Goal: Task Accomplishment & Management: Complete application form

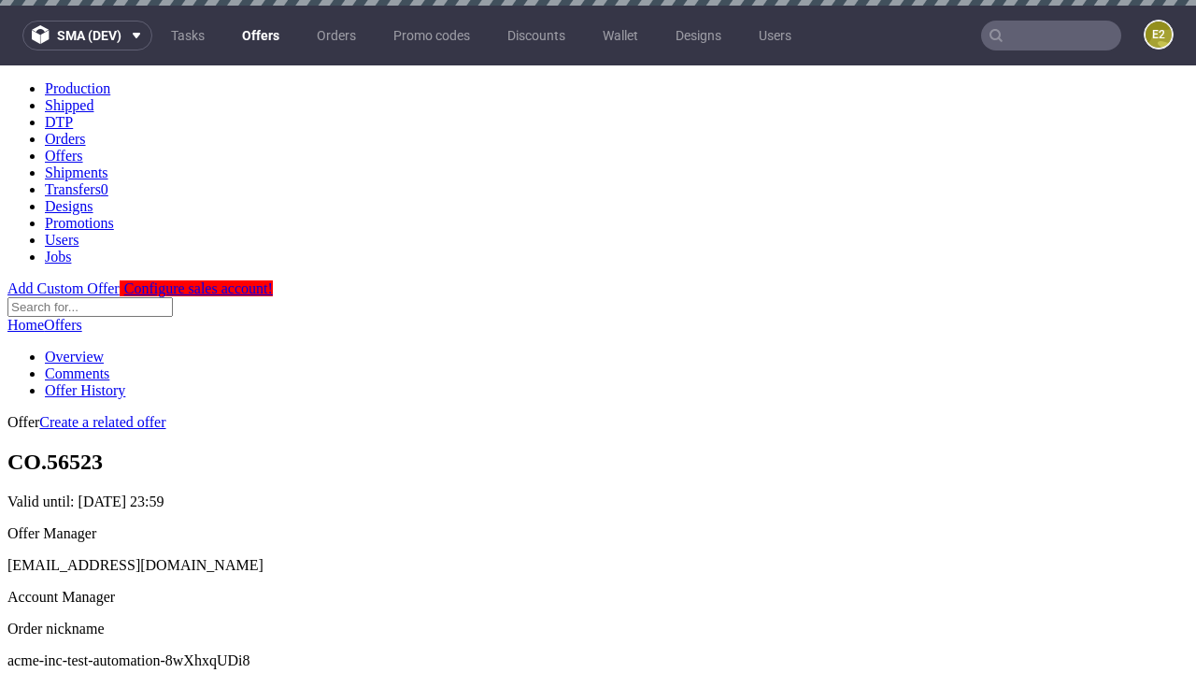
scroll to position [6, 0]
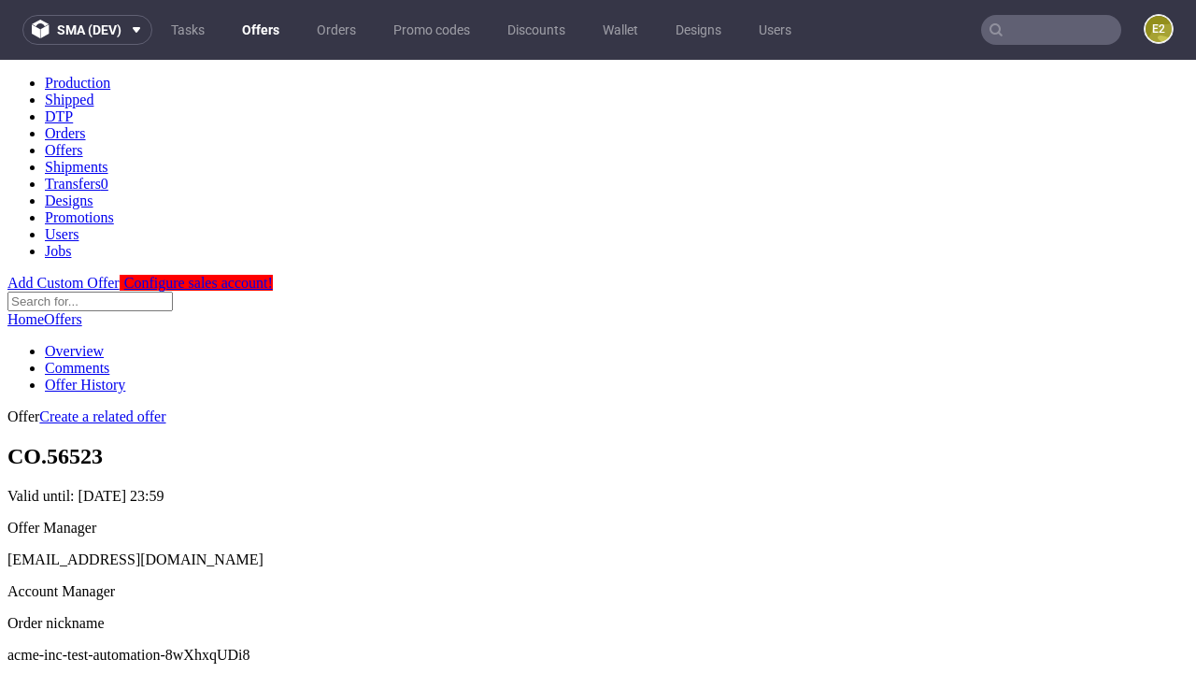
scroll to position [637, 0]
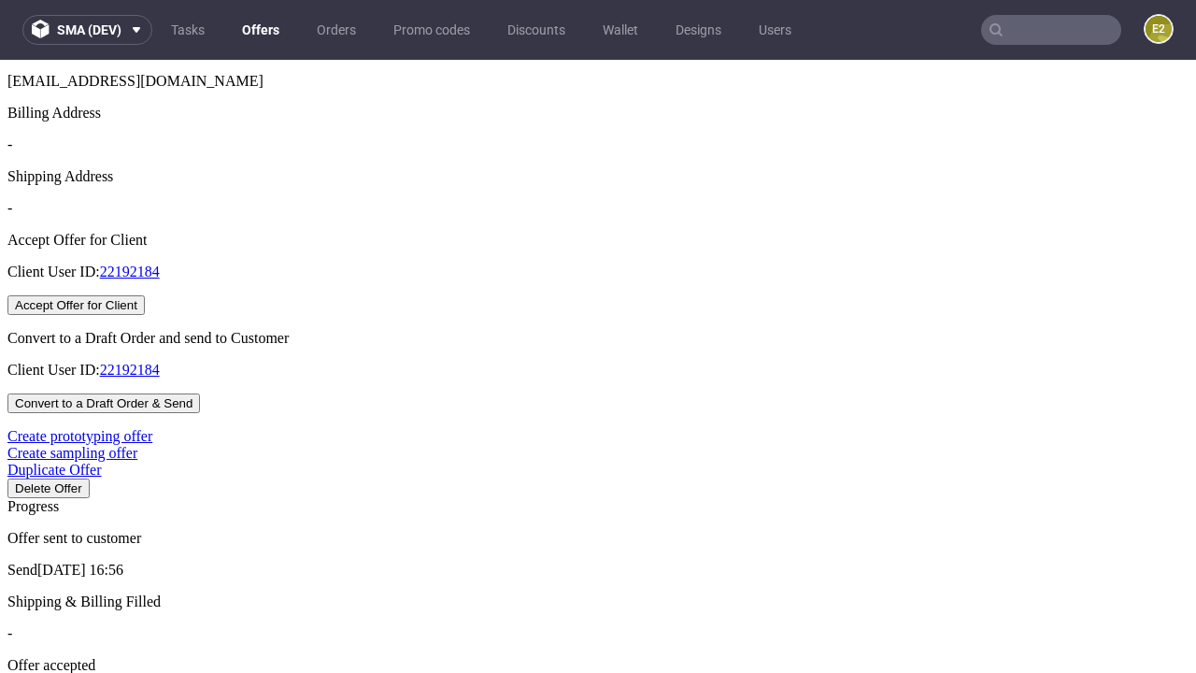
click at [145, 315] on button "Accept Offer for Client" at bounding box center [75, 305] width 137 height 20
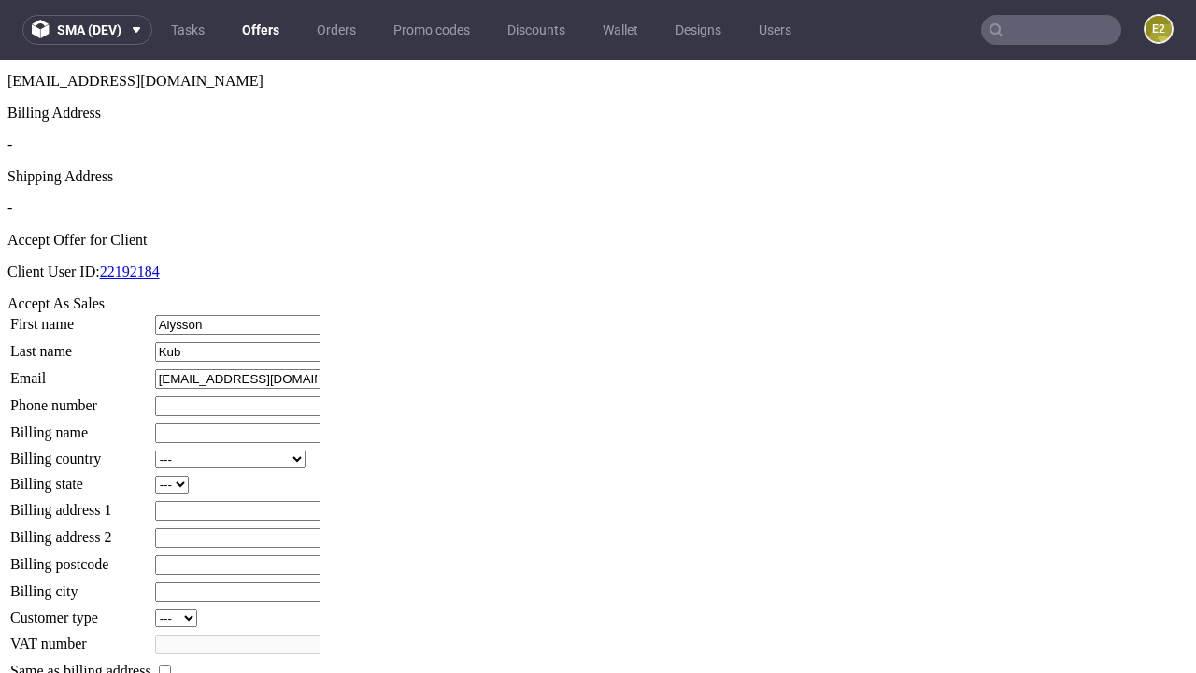
type input "Kub"
type input "1509813888"
type input "Marcelo38"
select select "13"
select select "132"
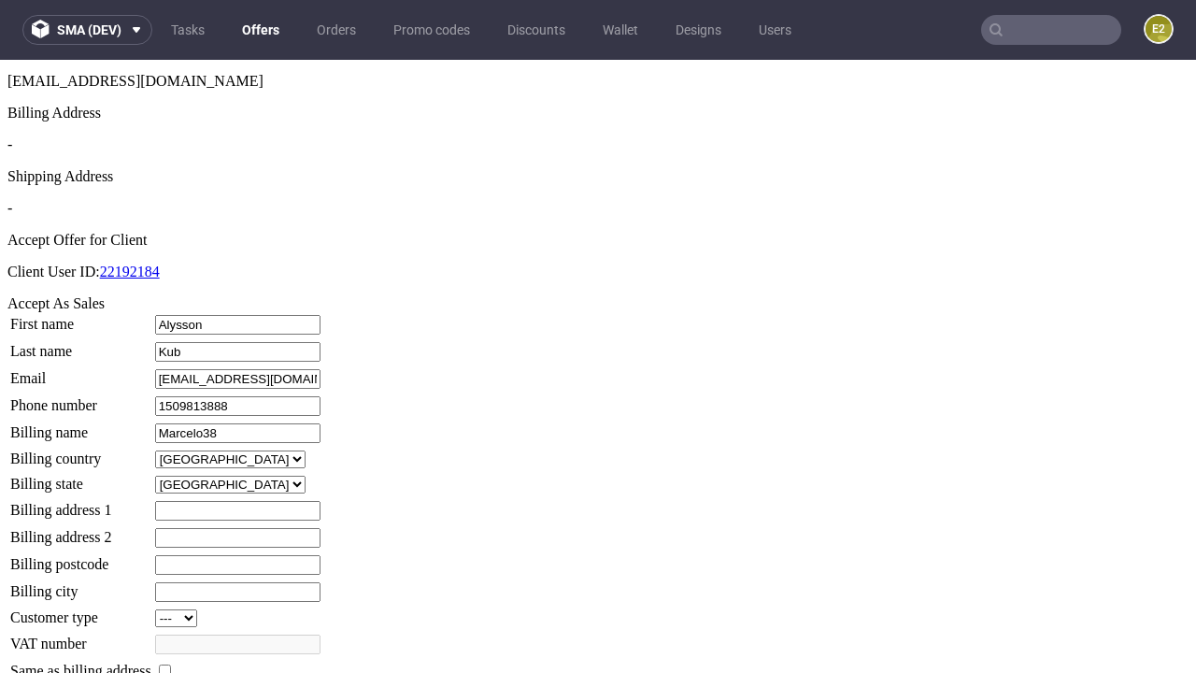
type input "Marcelo38"
type input "47 Alfred Street"
type input "YR92 5NE"
type input "Klein-upon-Daniel"
click at [171, 665] on input "checkbox" at bounding box center [165, 671] width 12 height 12
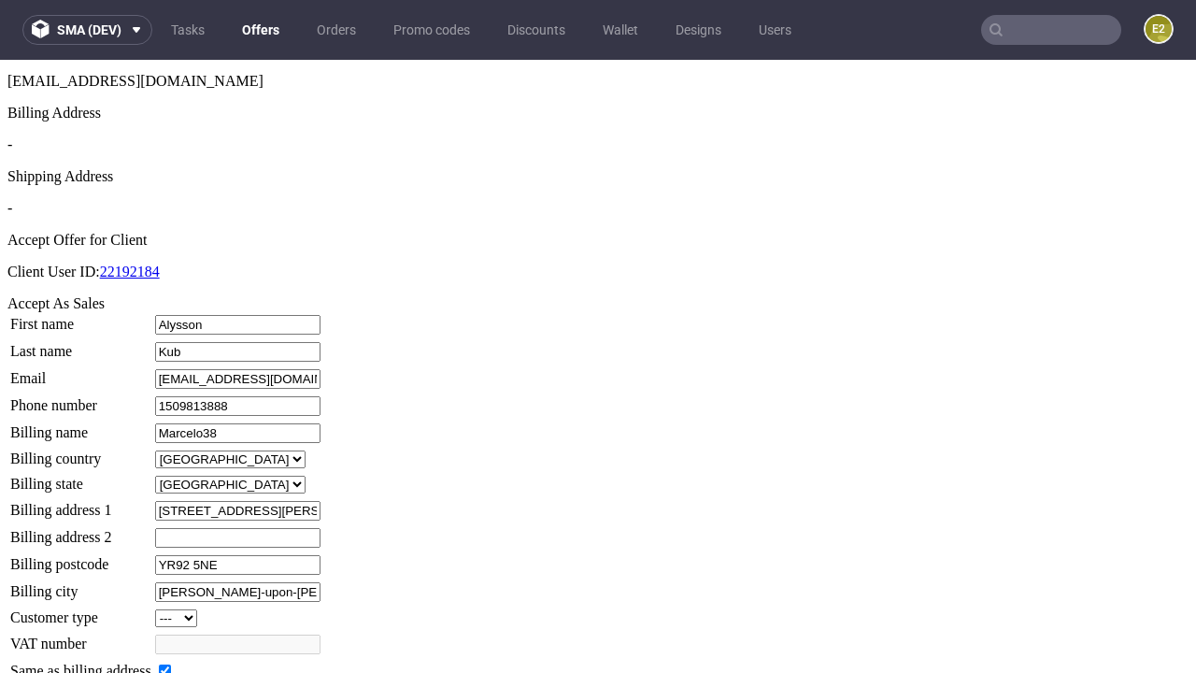
checkbox input "true"
type input "Marcelo38"
select select "13"
type input "47 Alfred Street"
type input "YR92 5NE"
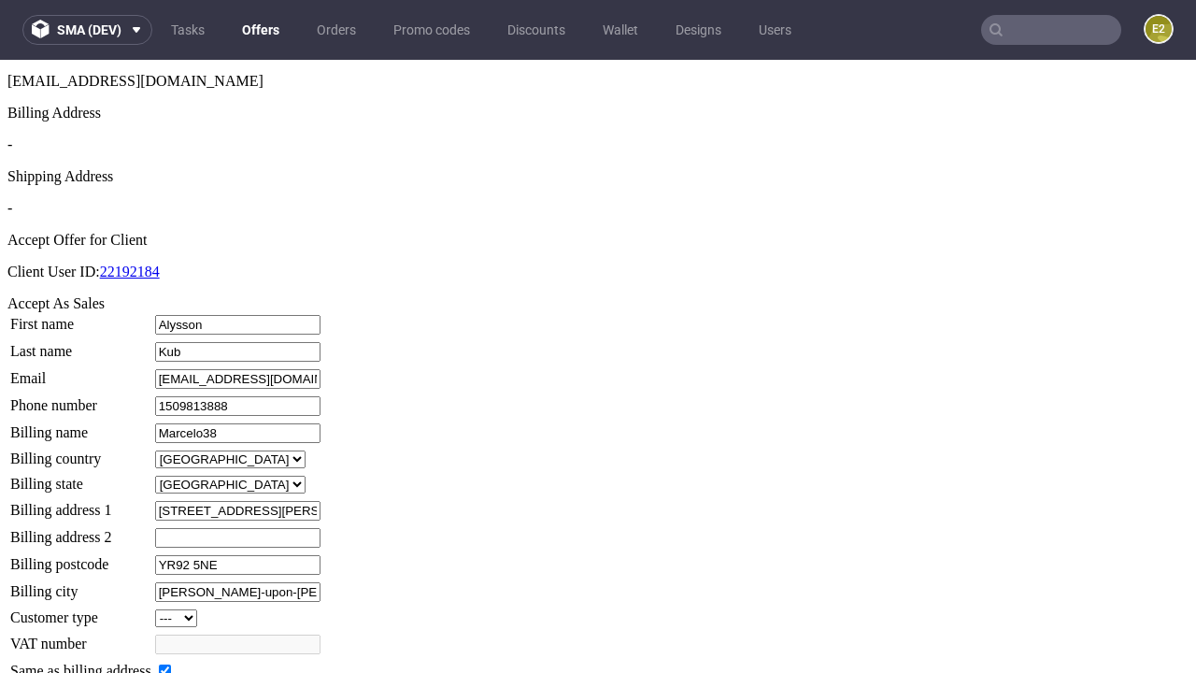
type input "Klein-upon-Daniel"
select select "132"
